Goal: Transaction & Acquisition: Purchase product/service

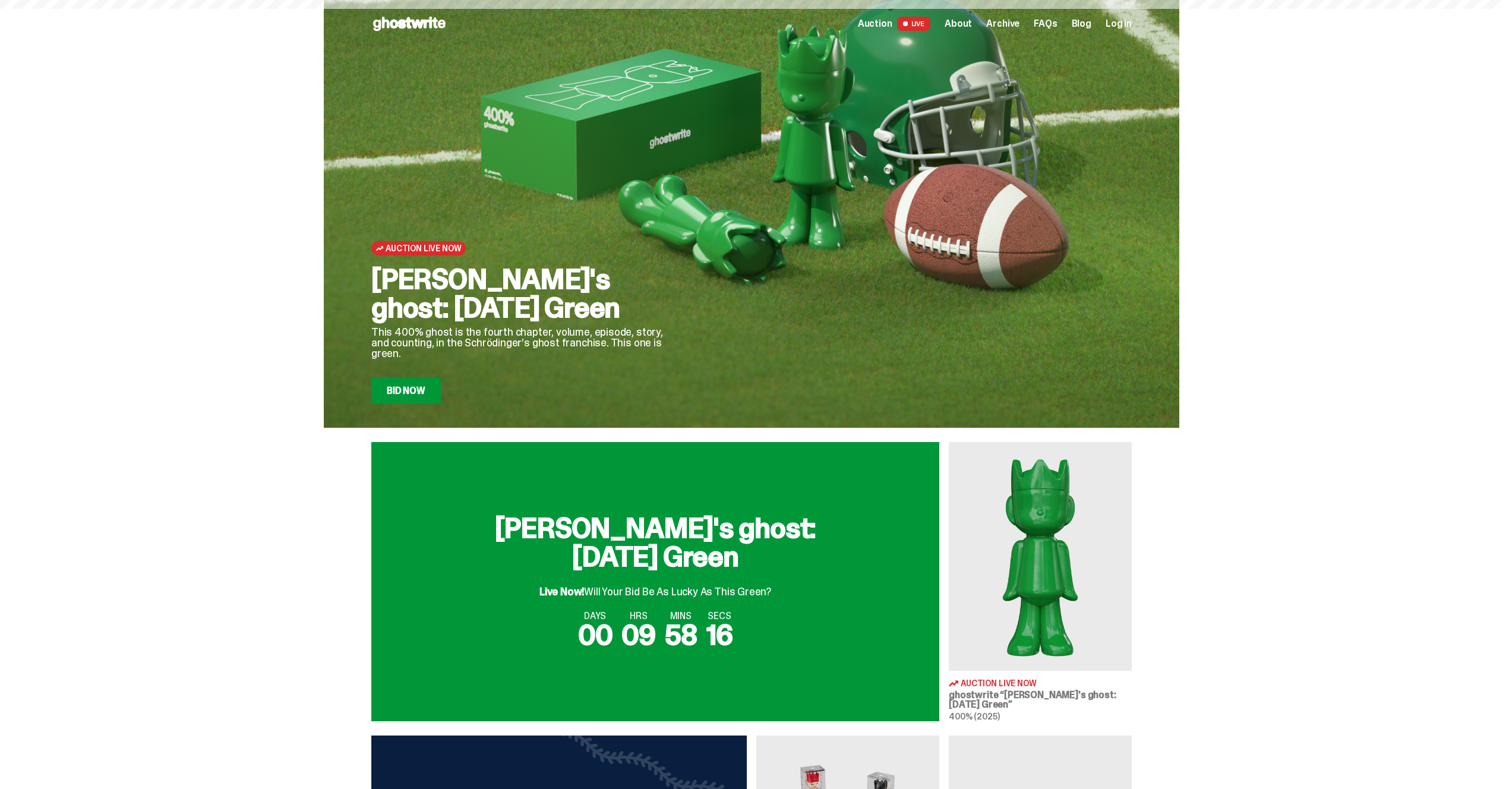
click at [262, 234] on div "Auction Live Now [PERSON_NAME]'s ghost: [DATE] Green This 400% ghost is the fou…" at bounding box center [752, 214] width 1503 height 428
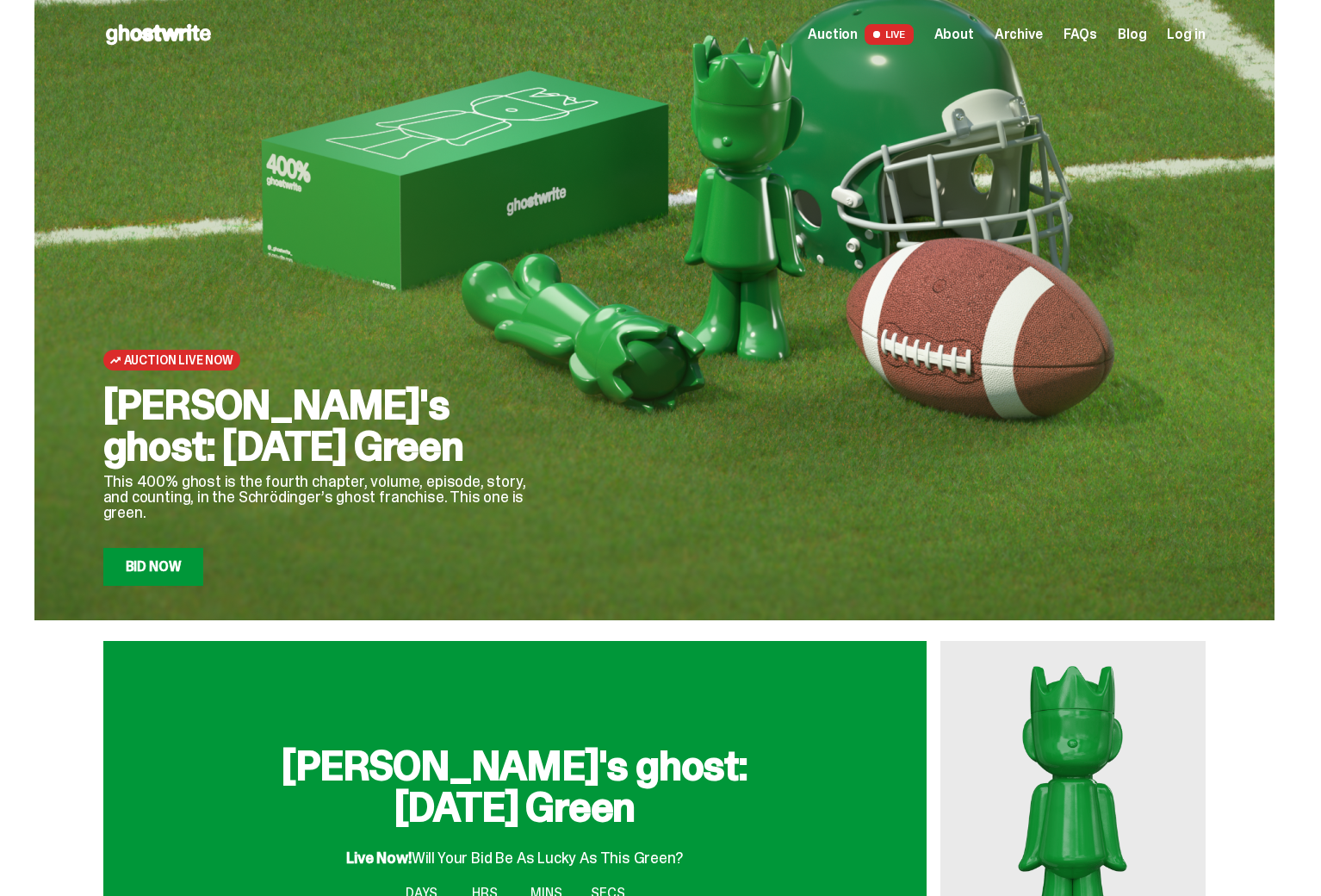
click at [1256, 721] on div "[PERSON_NAME]'s ghost: [DATE] Green Live Now! Will Your Bid Be As Lucky As This…" at bounding box center [654, 842] width 1308 height 404
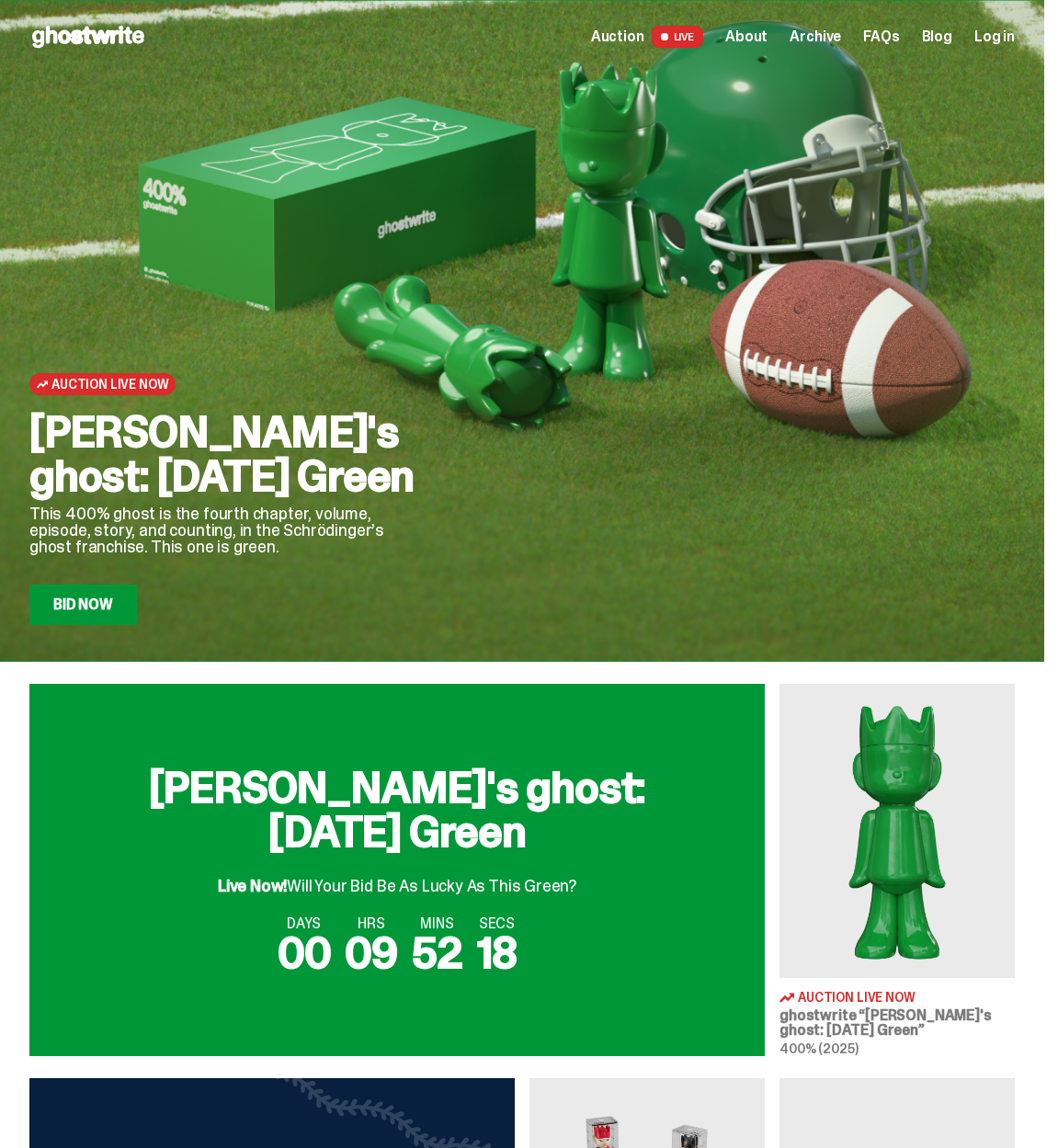
click at [99, 616] on link "Bid Now" at bounding box center [83, 605] width 108 height 41
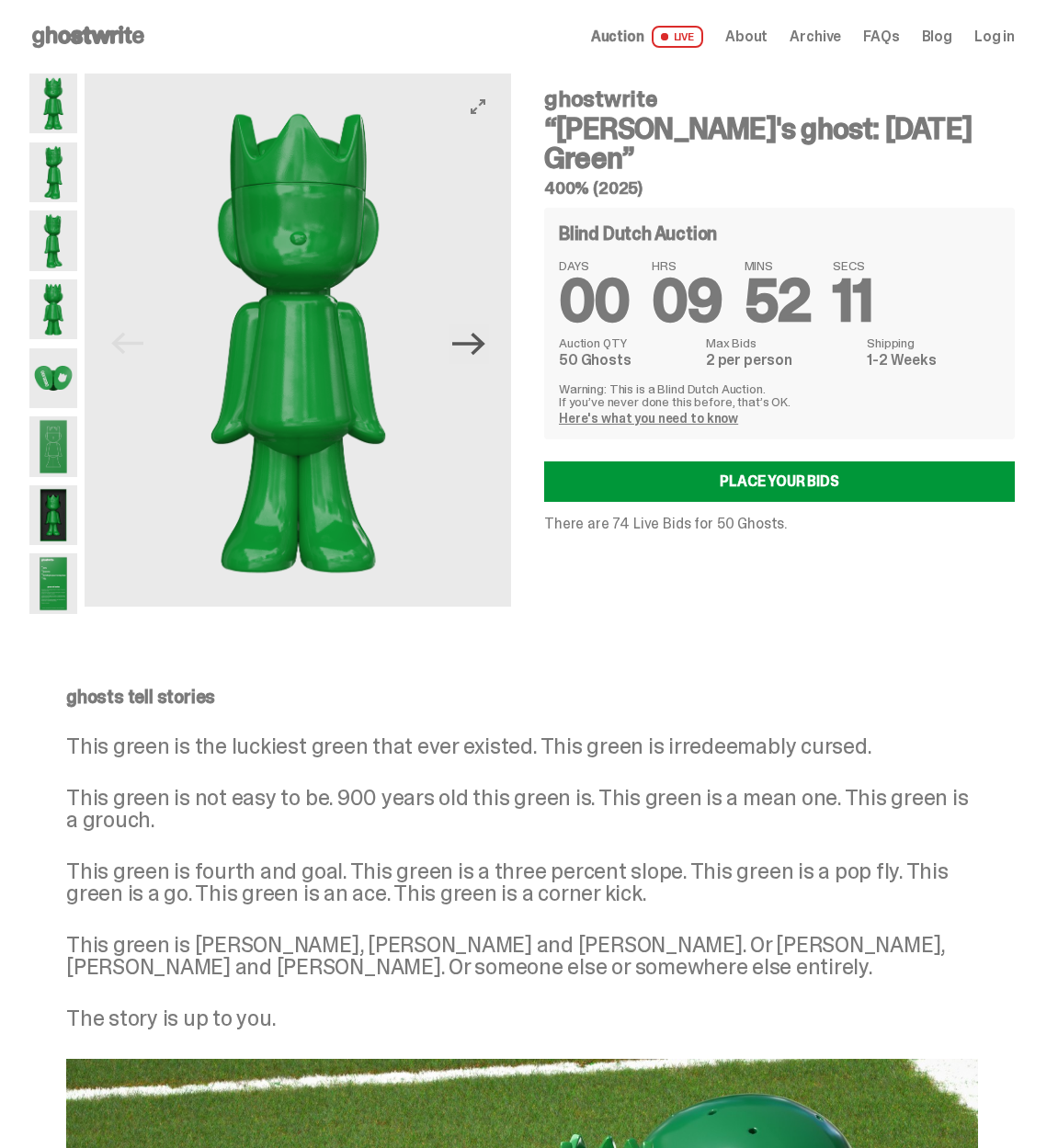
click at [484, 352] on icon "Next" at bounding box center [468, 343] width 33 height 33
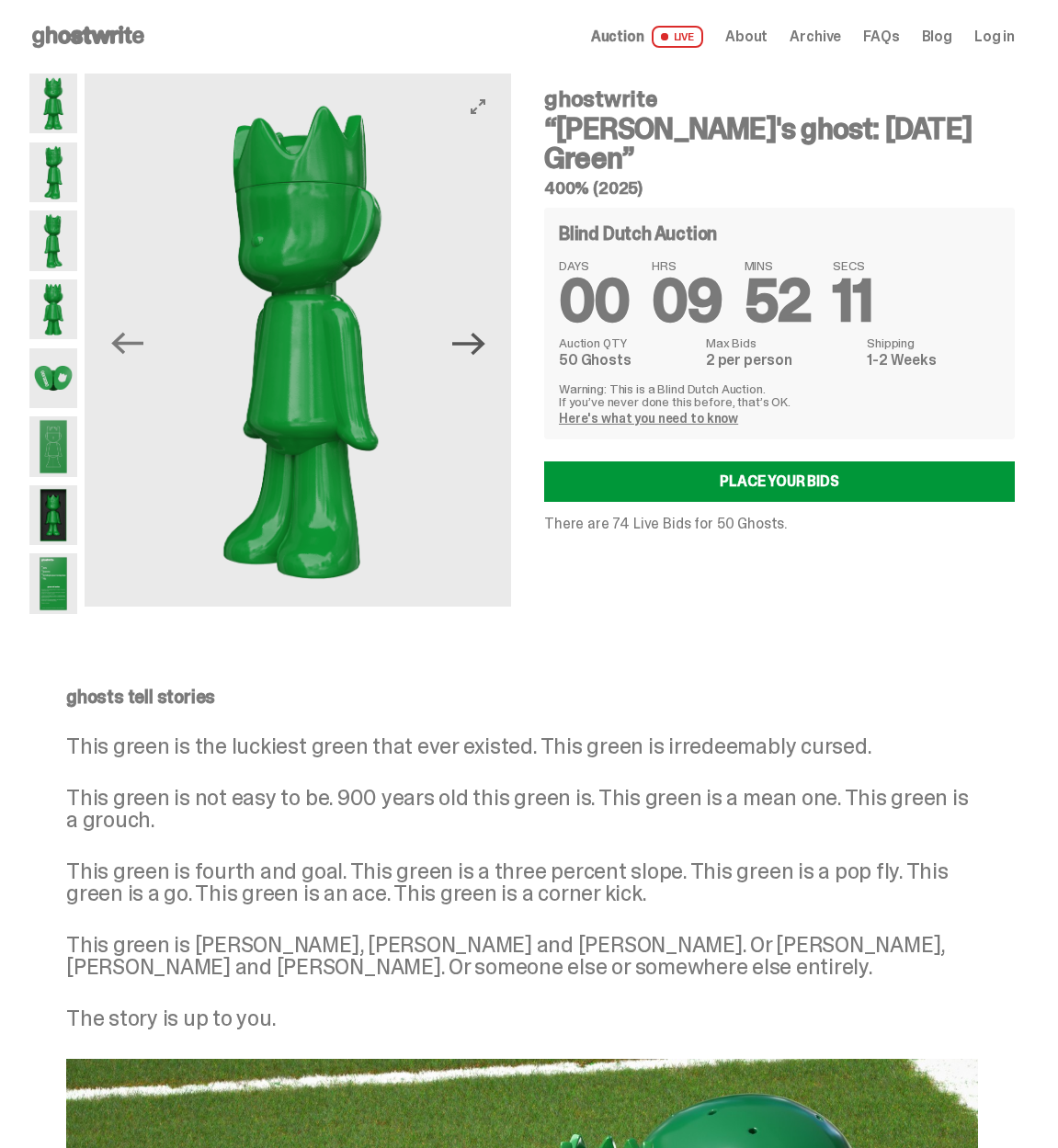
click at [484, 352] on icon "Next" at bounding box center [468, 343] width 33 height 33
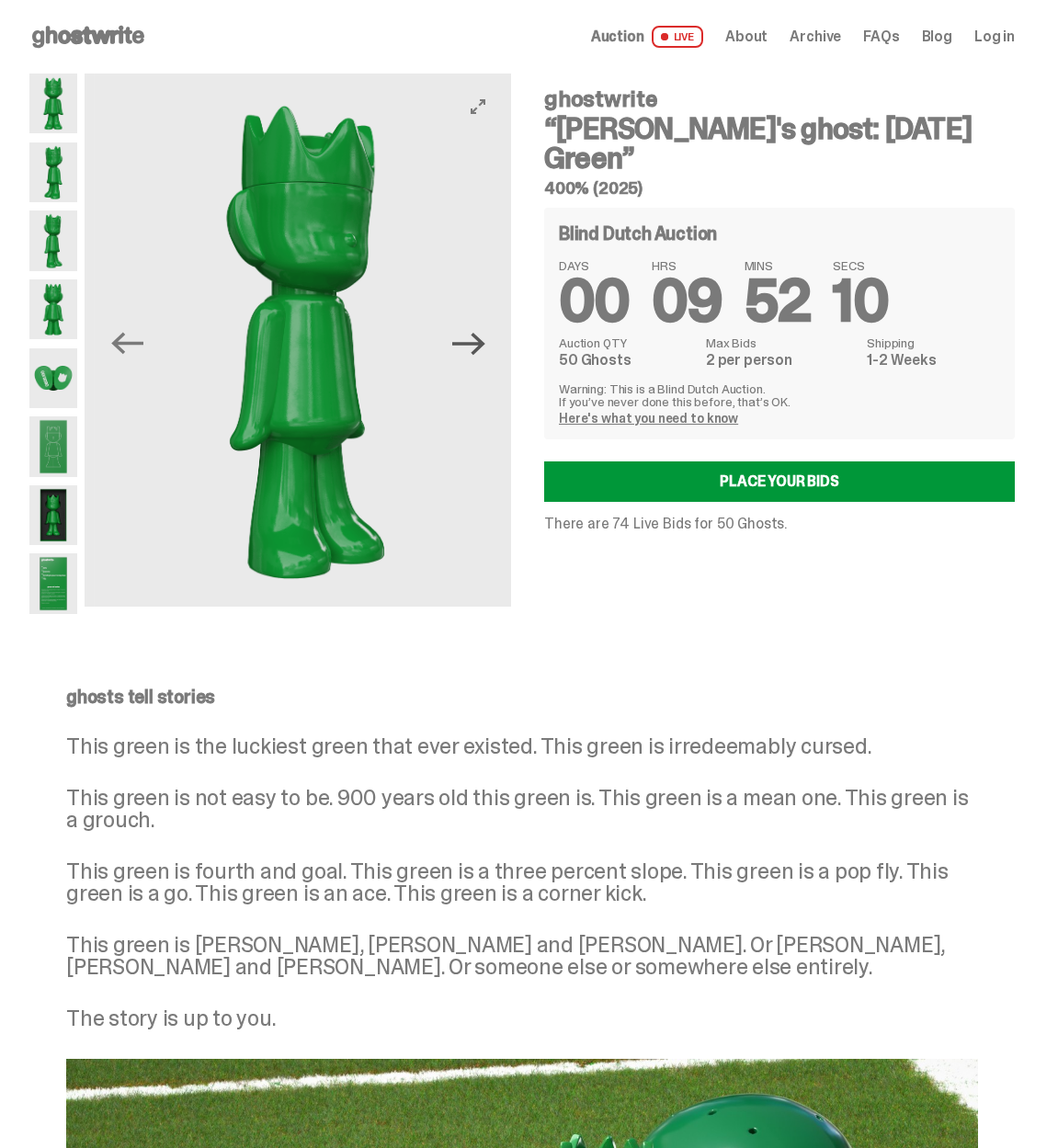
click at [484, 352] on icon "Next" at bounding box center [468, 343] width 33 height 33
